Goal: Information Seeking & Learning: Check status

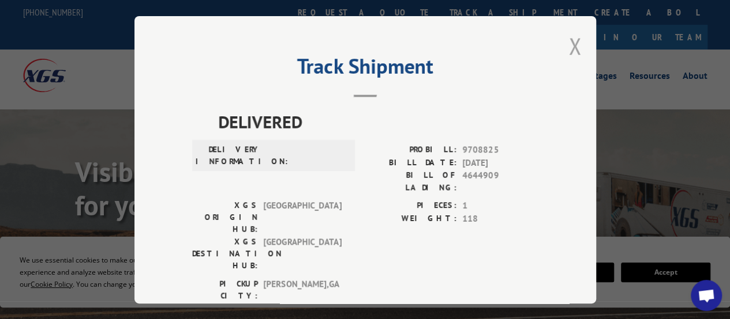
click at [571, 36] on button "Close modal" at bounding box center [575, 46] width 13 height 31
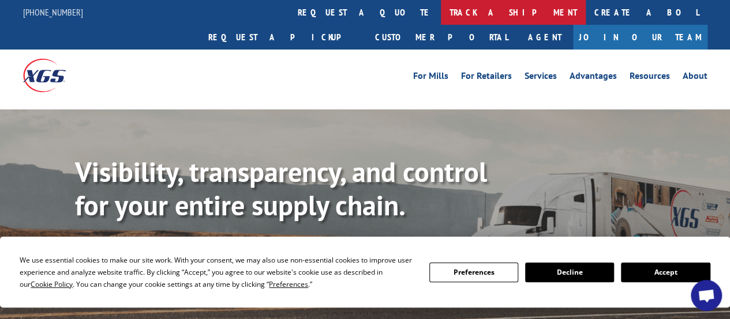
click at [441, 3] on link "track a shipment" at bounding box center [513, 12] width 145 height 25
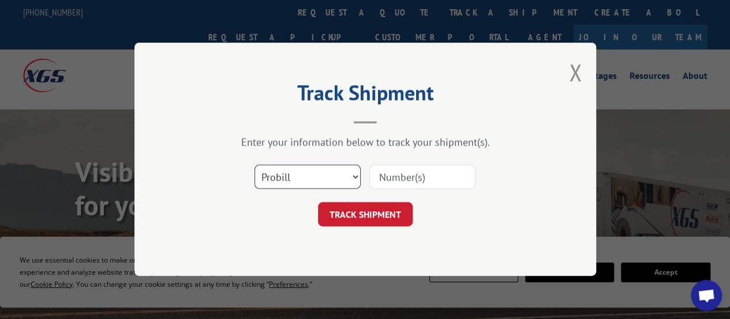
drag, startPoint x: 262, startPoint y: 184, endPoint x: 257, endPoint y: 181, distance: 6.7
click at [262, 184] on select "Select category... Probill BOL PO" at bounding box center [307, 178] width 106 height 24
select select "po"
click at [254, 166] on select "Select category... Probill BOL PO" at bounding box center [307, 178] width 106 height 24
click at [398, 185] on input at bounding box center [422, 178] width 106 height 24
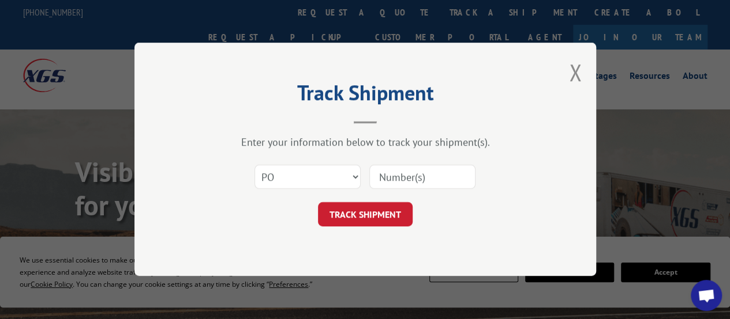
paste input "04530394"
type input "04530394"
click at [367, 210] on button "TRACK SHIPMENT" at bounding box center [365, 215] width 95 height 24
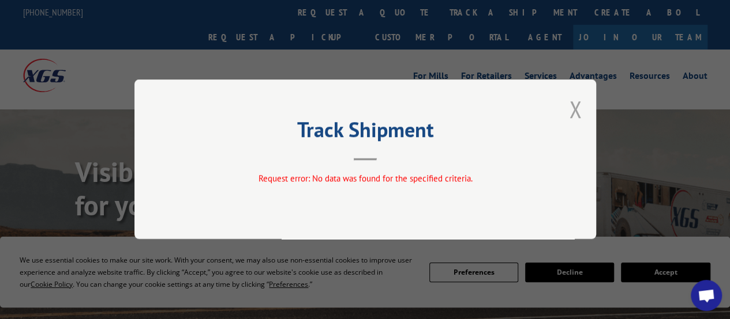
click at [577, 109] on button "Close modal" at bounding box center [575, 109] width 13 height 31
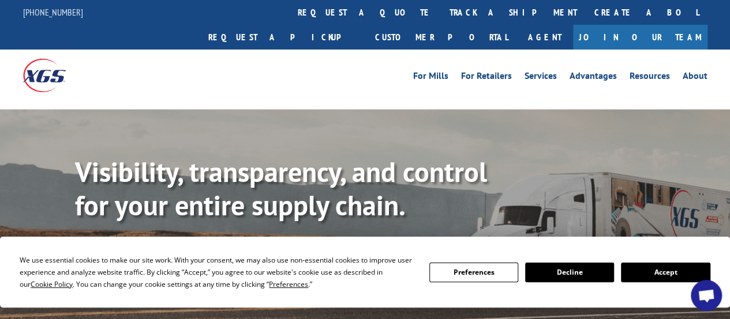
click at [441, 16] on link "track a shipment" at bounding box center [513, 12] width 145 height 25
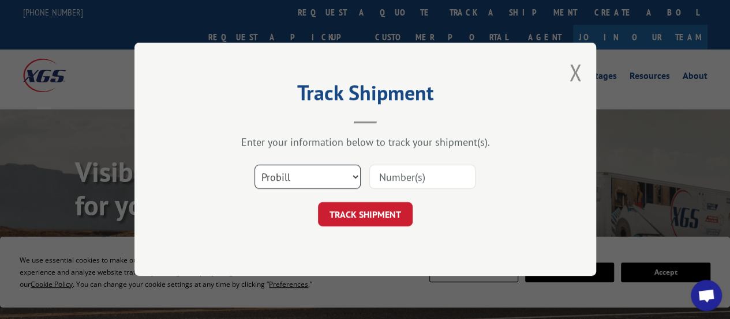
drag, startPoint x: 263, startPoint y: 167, endPoint x: 262, endPoint y: 187, distance: 20.2
click at [263, 167] on select "Select category... Probill BOL PO" at bounding box center [307, 178] width 106 height 24
select select "po"
click at [254, 166] on select "Select category... Probill BOL PO" at bounding box center [307, 178] width 106 height 24
paste input "41519970"
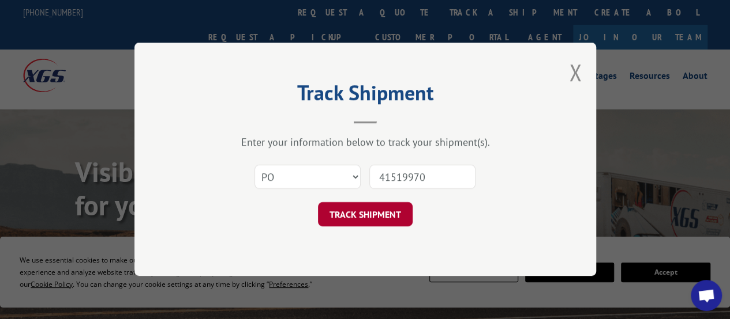
type input "41519970"
click at [365, 225] on button "TRACK SHIPMENT" at bounding box center [365, 215] width 95 height 24
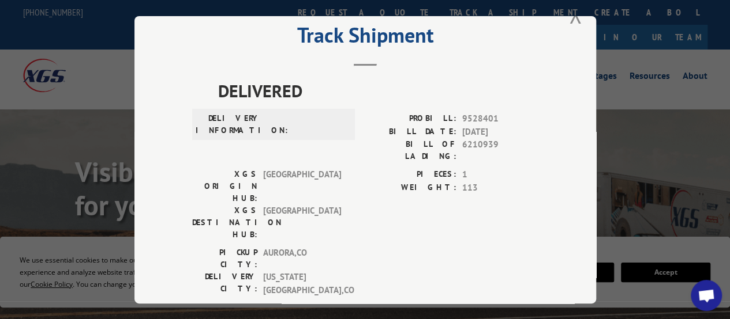
scroll to position [44, 0]
